Goal: Check status: Check status

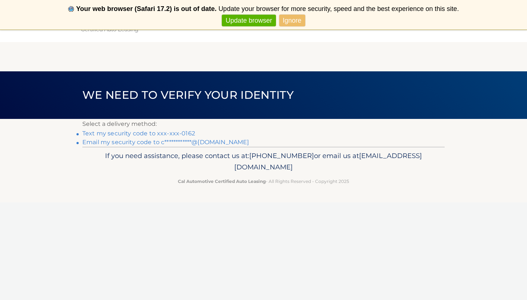
click at [184, 132] on link "Text my security code to xxx-xxx-0162" at bounding box center [138, 133] width 113 height 7
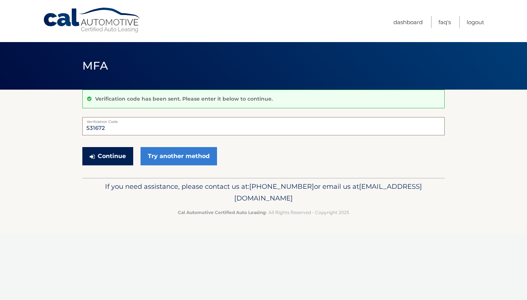
type input "531672"
click at [110, 159] on button "Continue" at bounding box center [107, 156] width 51 height 18
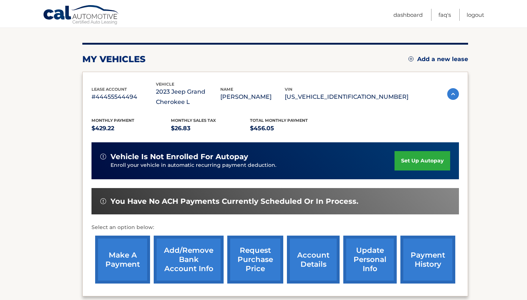
scroll to position [61, 0]
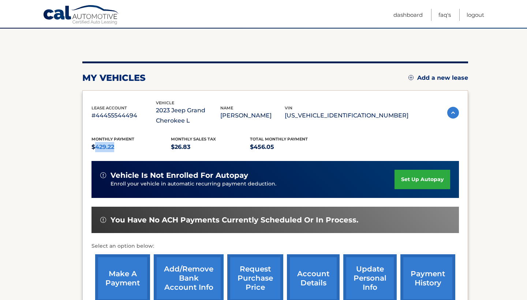
drag, startPoint x: 95, startPoint y: 146, endPoint x: 119, endPoint y: 146, distance: 23.4
click at [119, 146] on p "$429.22" at bounding box center [130, 147] width 79 height 10
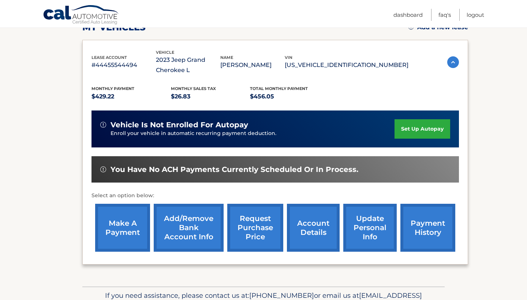
scroll to position [120, 0]
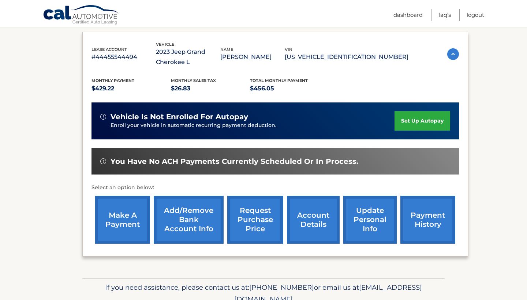
click at [308, 224] on link "account details" at bounding box center [313, 220] width 53 height 48
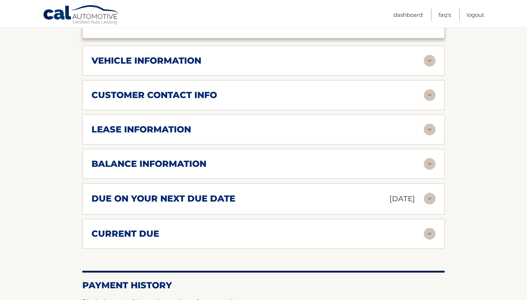
scroll to position [364, 0]
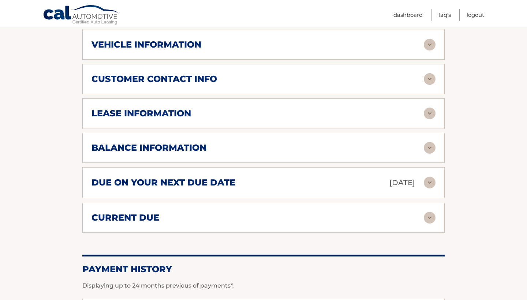
click at [296, 118] on div "lease information Contract Start Date [DATE] Term 39 Maturity Date [DATE] Start…" at bounding box center [263, 113] width 362 height 30
click at [428, 115] on img at bounding box center [430, 114] width 12 height 12
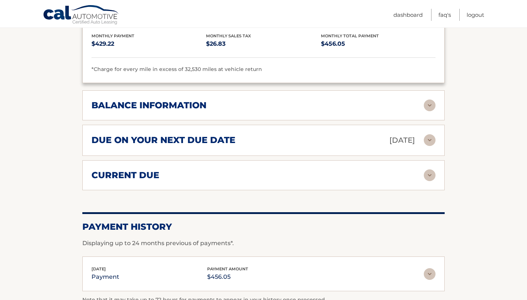
scroll to position [542, 0]
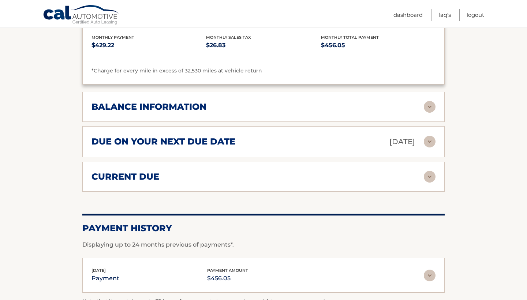
click at [430, 177] on img at bounding box center [430, 177] width 12 height 12
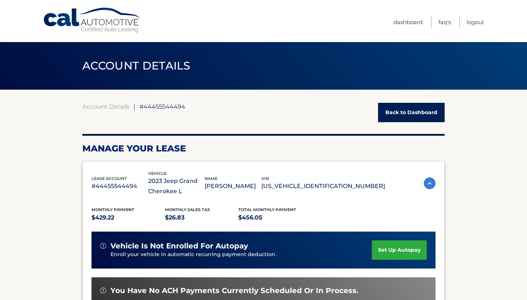
scroll to position [0, 0]
click at [125, 64] on span "ACCOUNT DETAILS" at bounding box center [136, 66] width 108 height 14
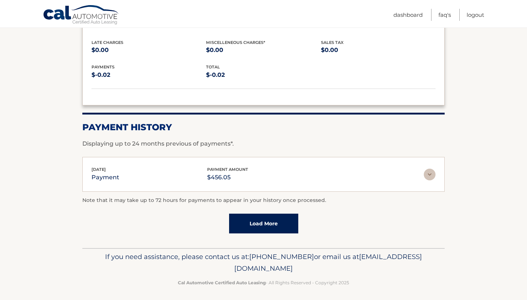
scroll to position [696, 0]
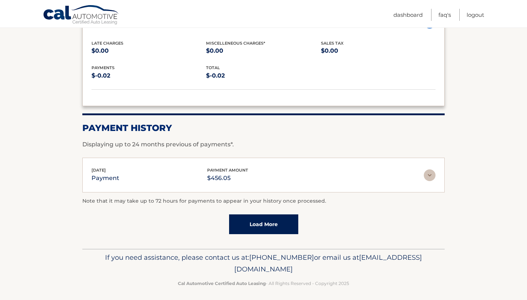
click at [259, 223] on link "Load More" at bounding box center [263, 224] width 69 height 20
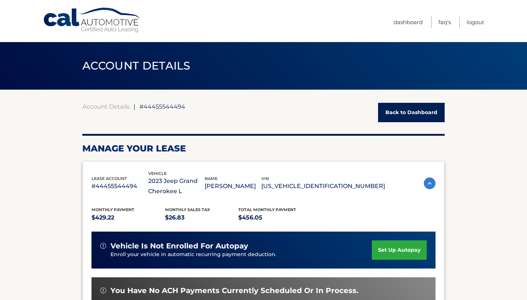
scroll to position [0, 0]
click at [413, 115] on link "Back to Dashboard" at bounding box center [411, 112] width 67 height 19
